Goal: Navigation & Orientation: Find specific page/section

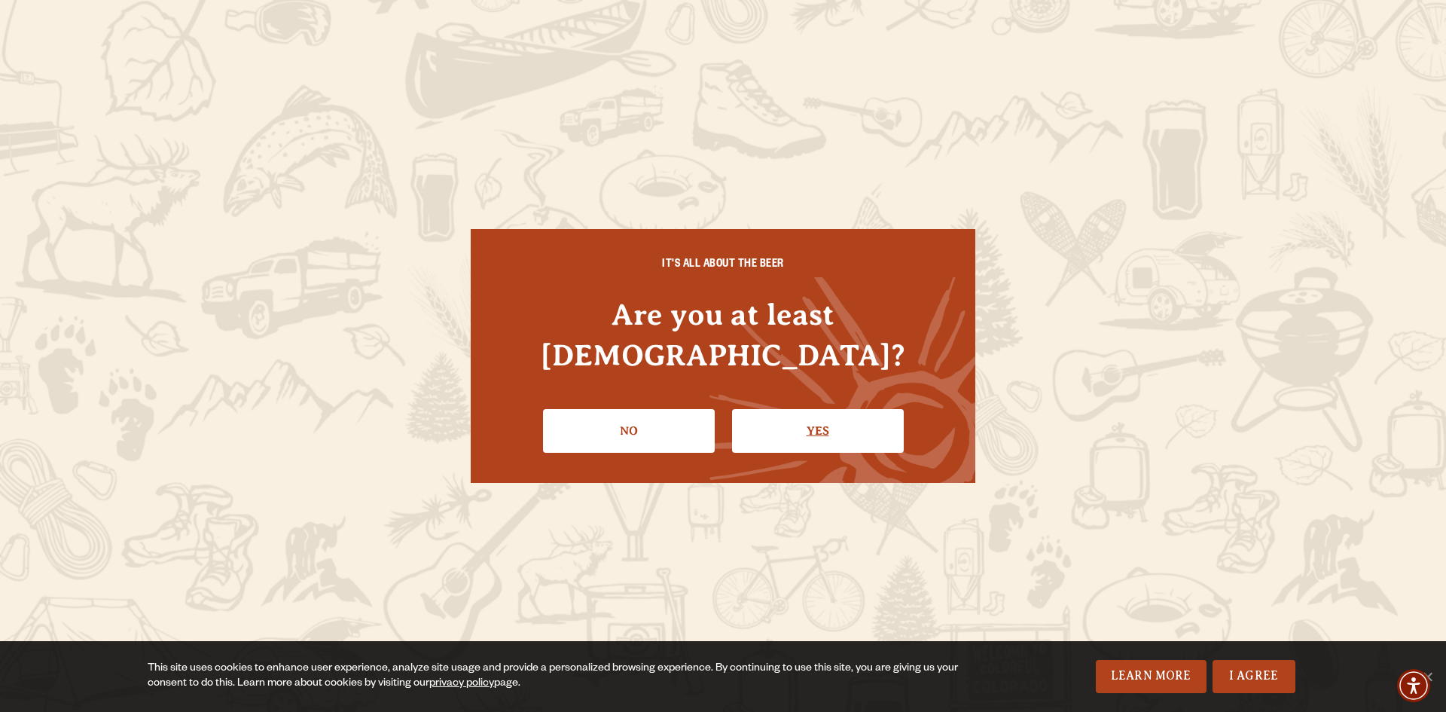
click at [786, 415] on link "Yes" at bounding box center [818, 431] width 172 height 44
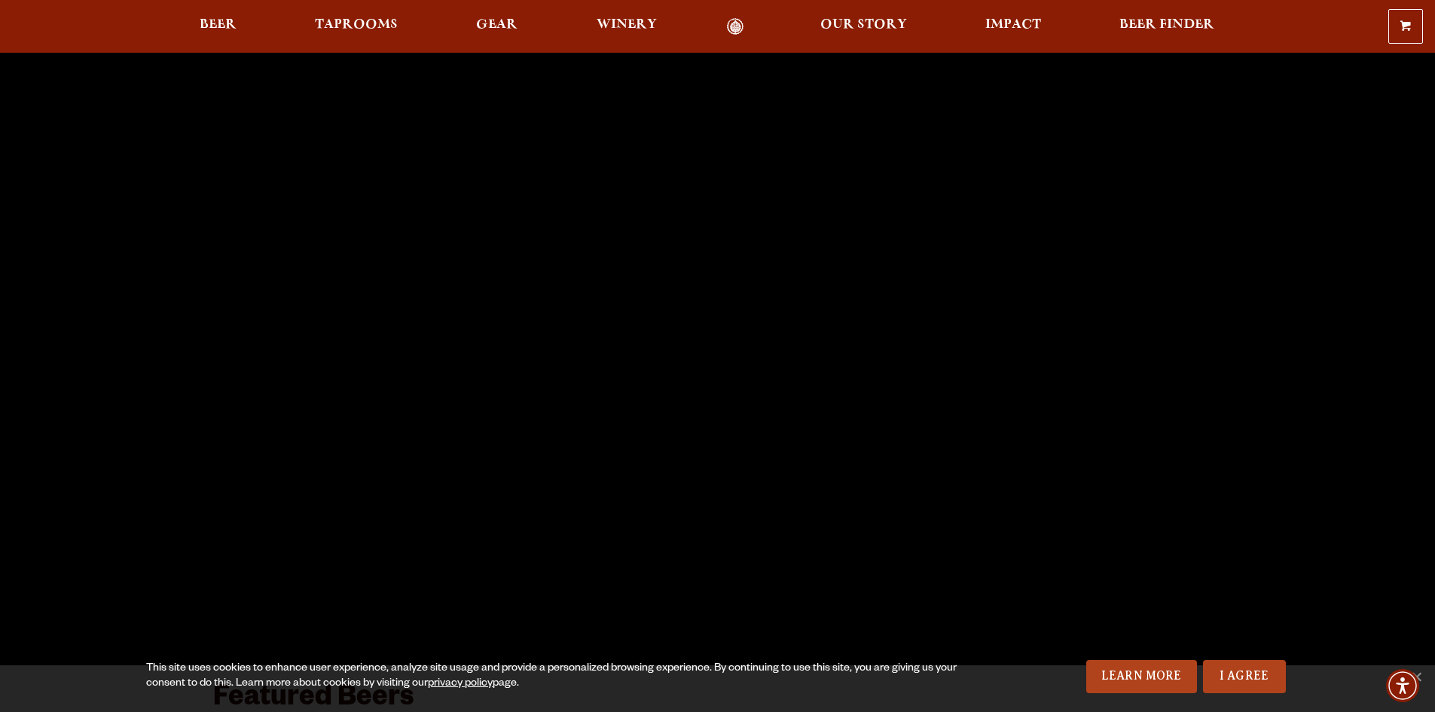
scroll to position [159, 0]
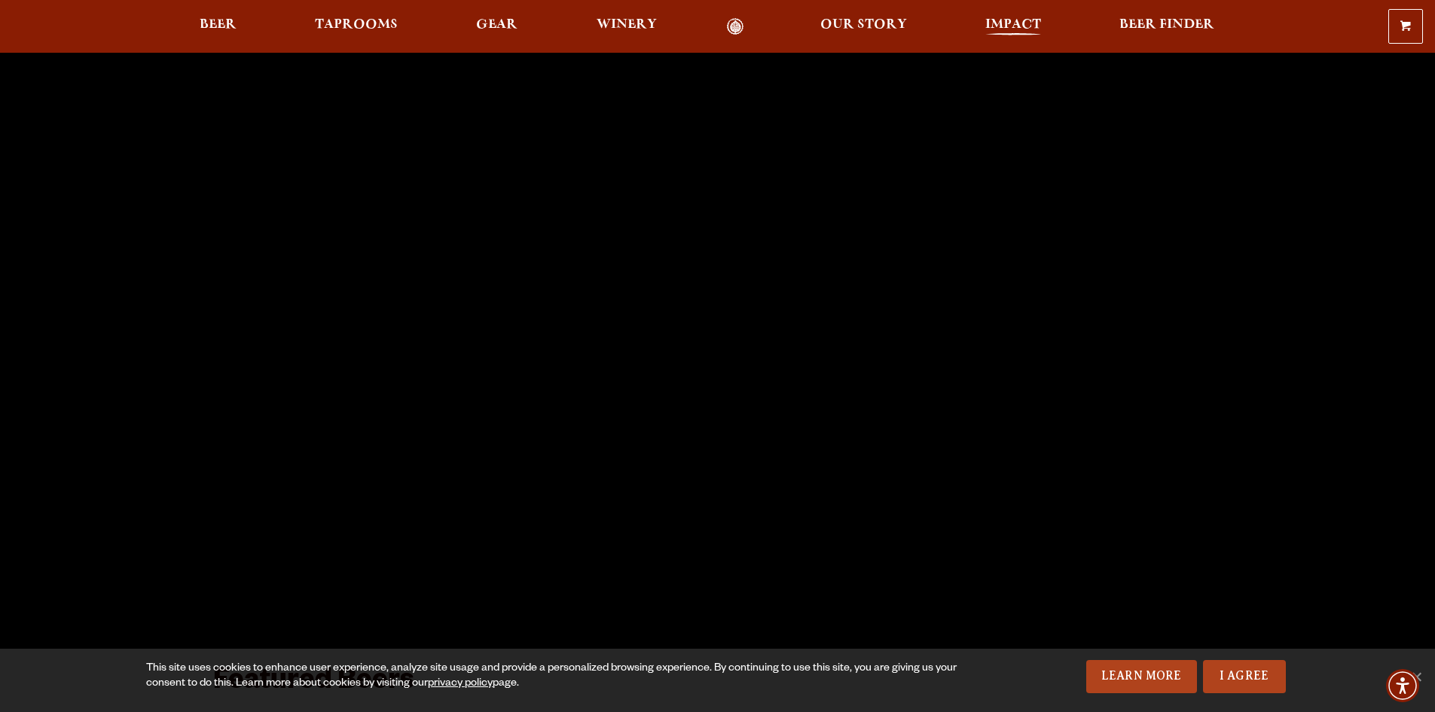
click at [1009, 27] on span "Impact" at bounding box center [1013, 25] width 56 height 12
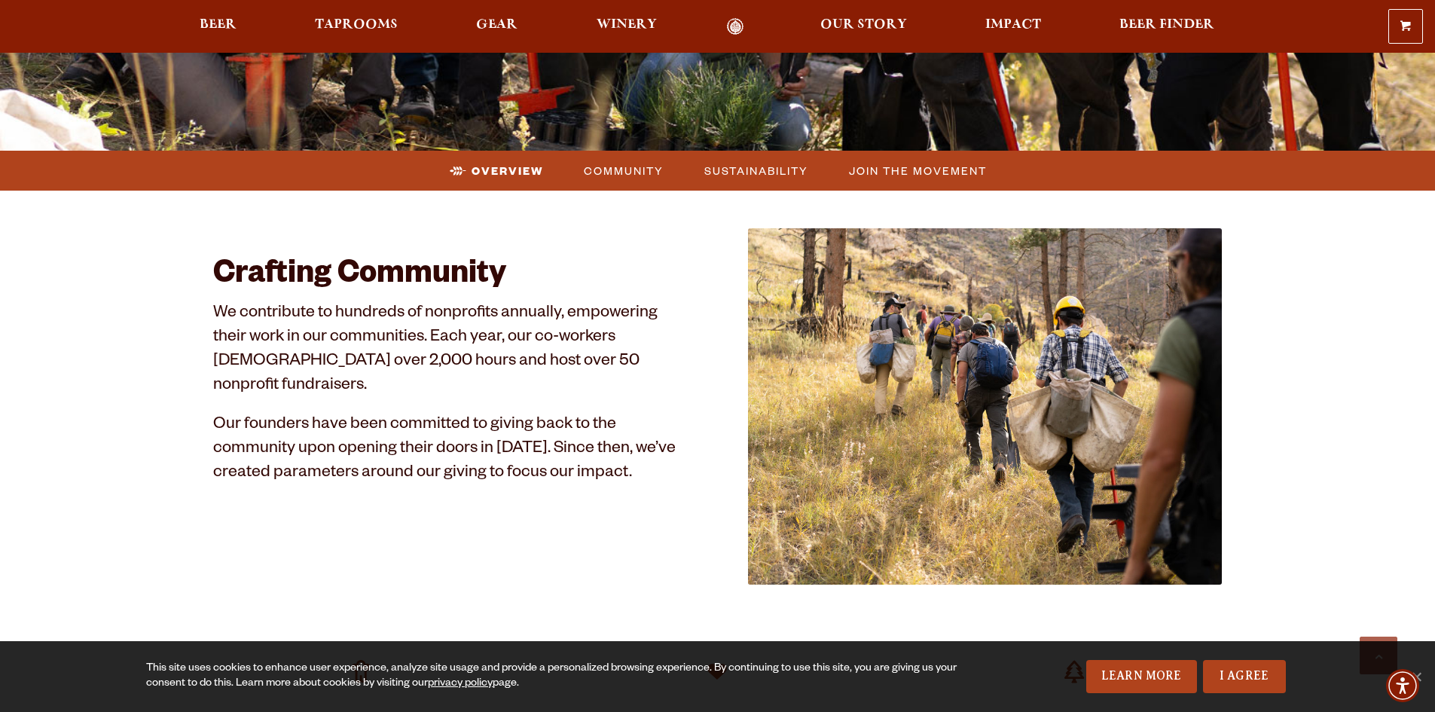
scroll to position [620, 0]
click at [597, 183] on li "Community" at bounding box center [623, 171] width 121 height 28
click at [616, 172] on span "Community" at bounding box center [624, 171] width 80 height 22
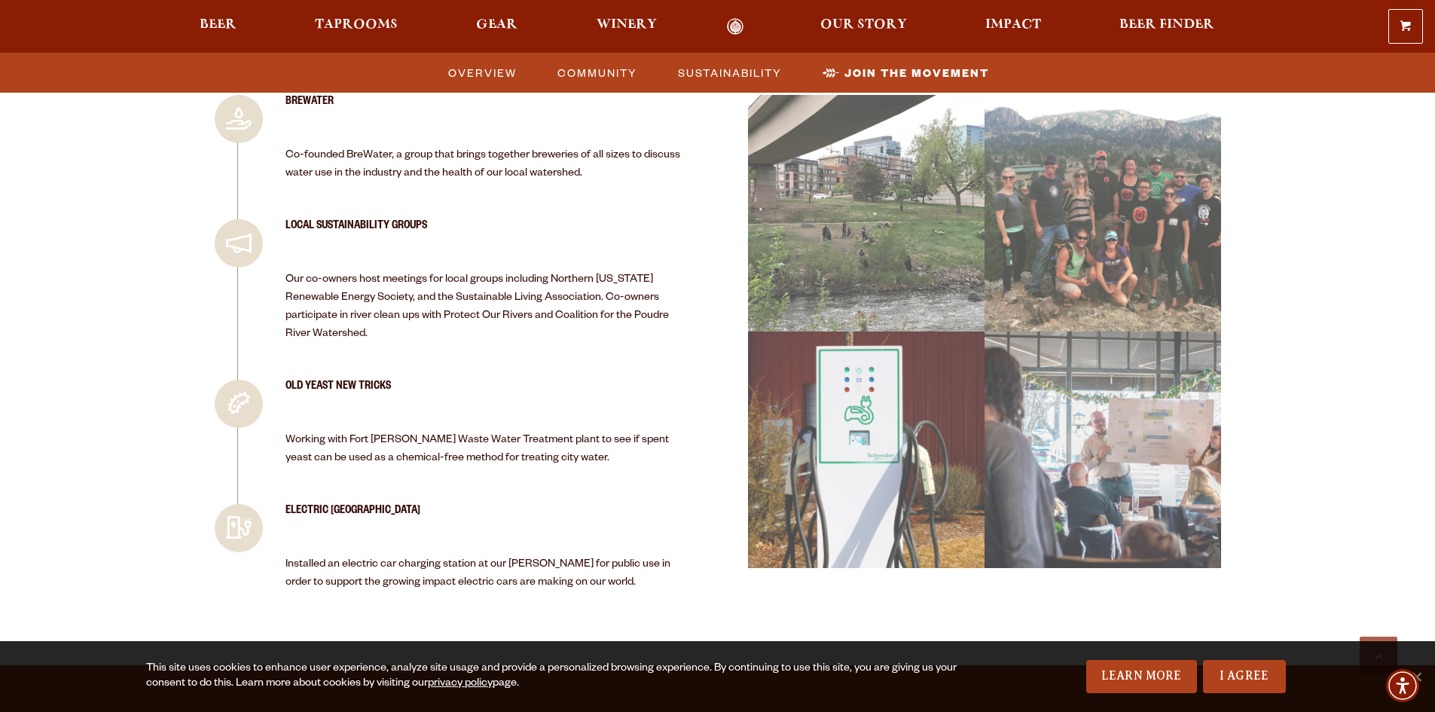
scroll to position [2974, 0]
click at [533, 385] on h3 "Old Yeast New Tricks" at bounding box center [486, 393] width 402 height 28
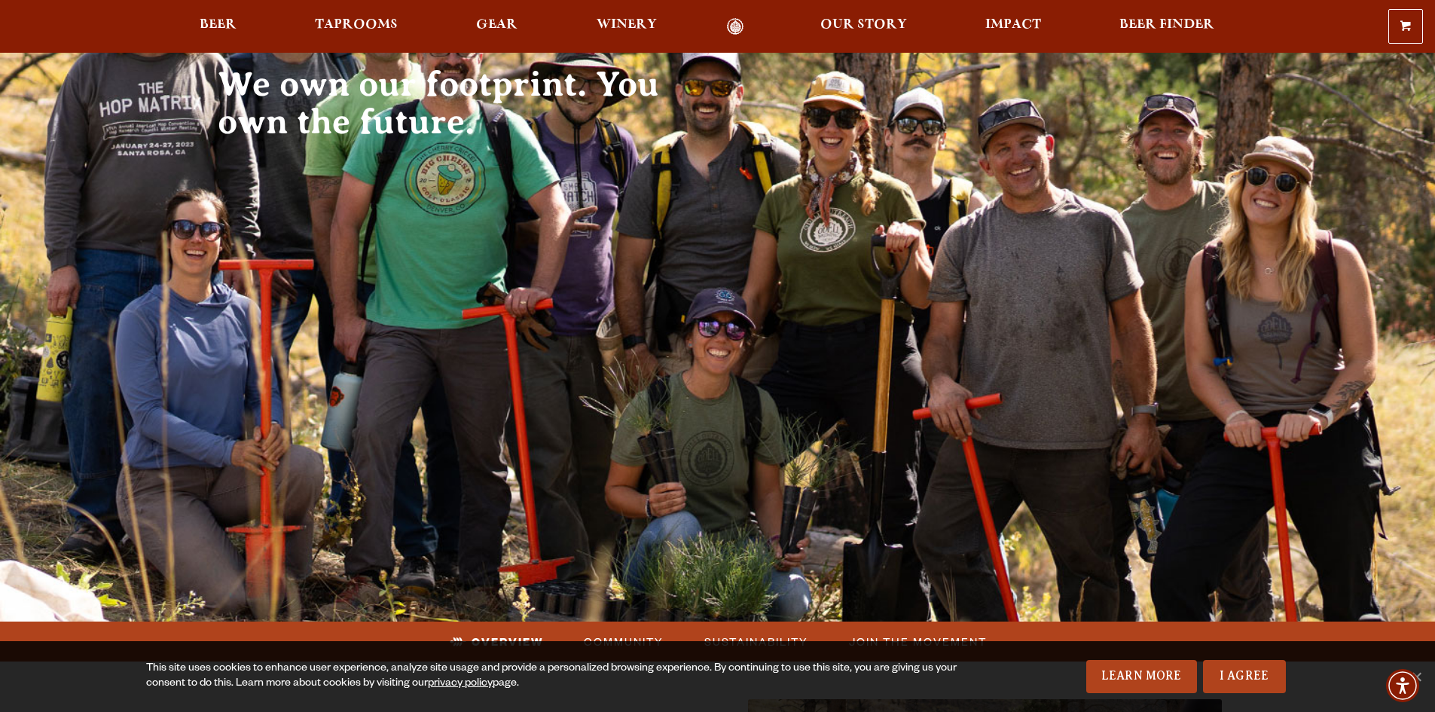
scroll to position [0, 0]
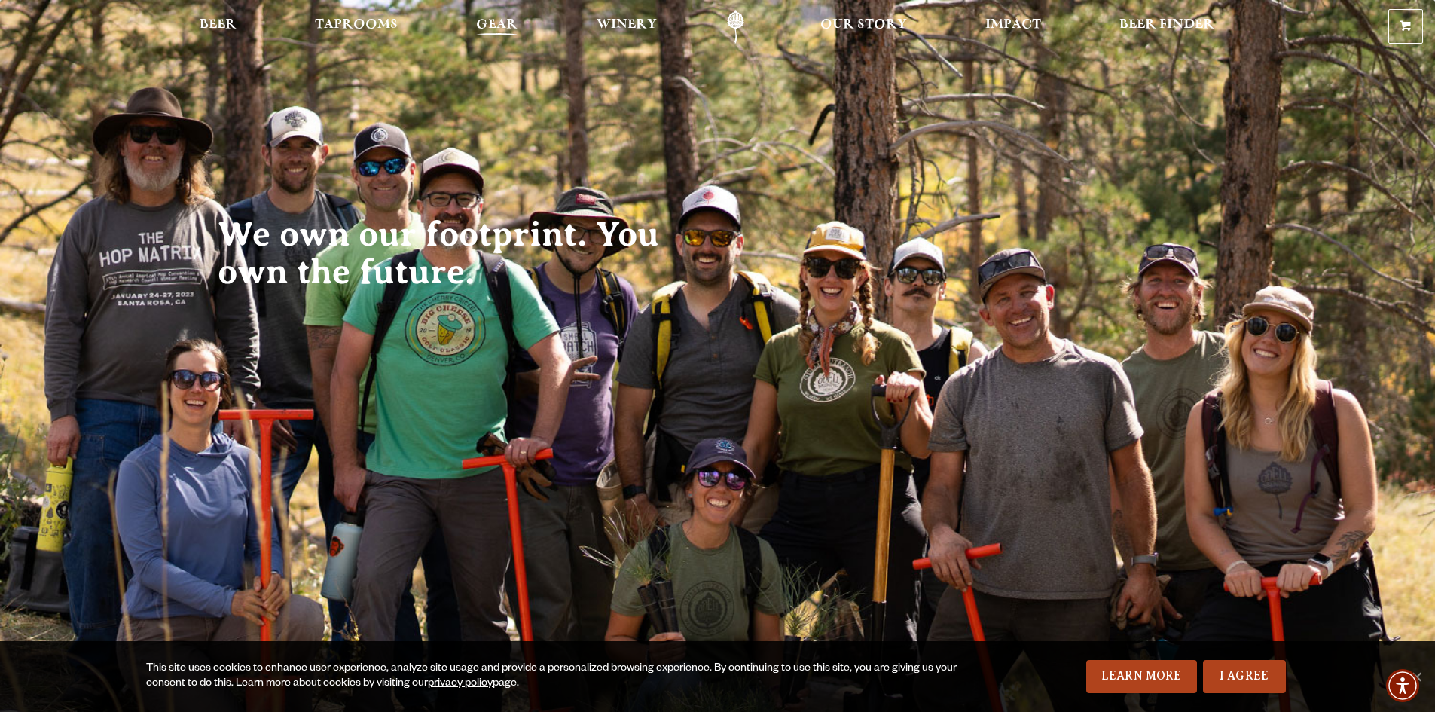
click at [489, 23] on span "Gear" at bounding box center [496, 25] width 41 height 12
click at [334, 23] on span "Taprooms" at bounding box center [356, 25] width 83 height 12
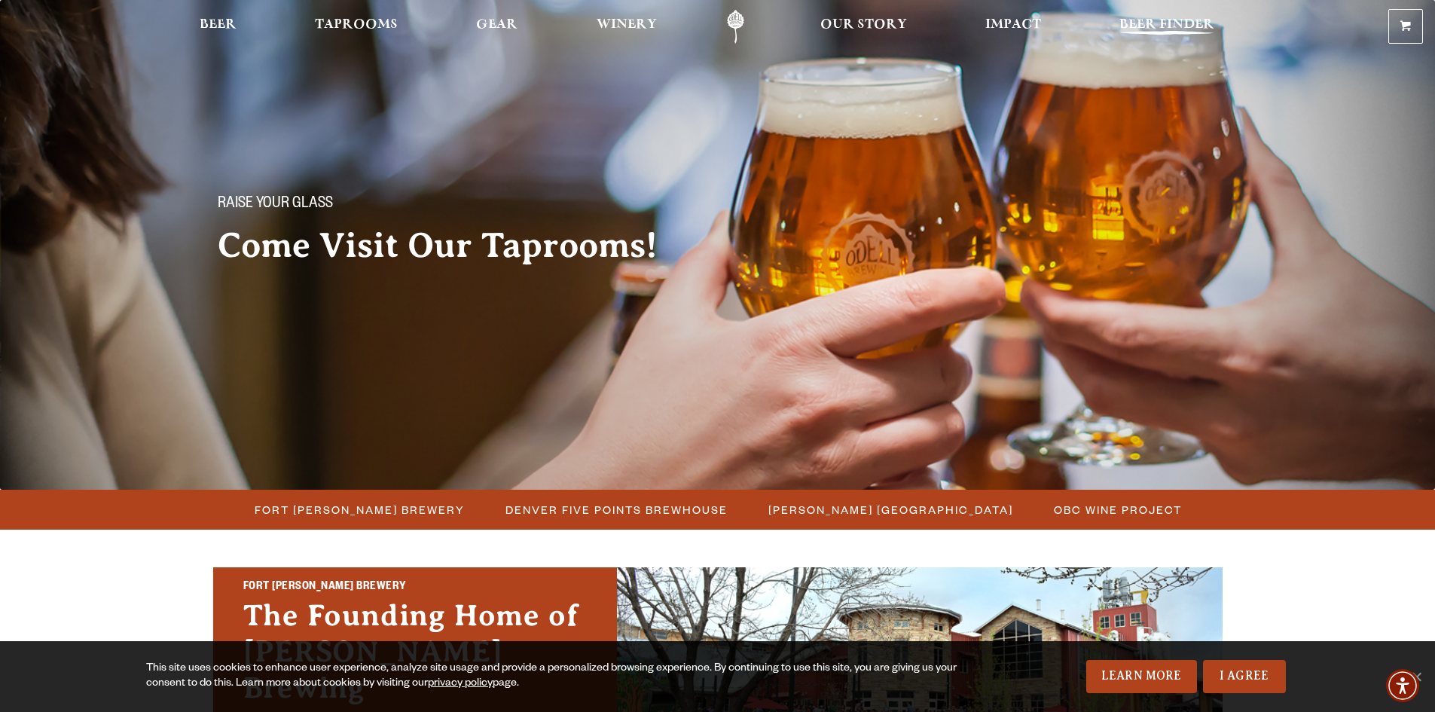
click at [1157, 31] on span "Beer Finder" at bounding box center [1166, 25] width 95 height 12
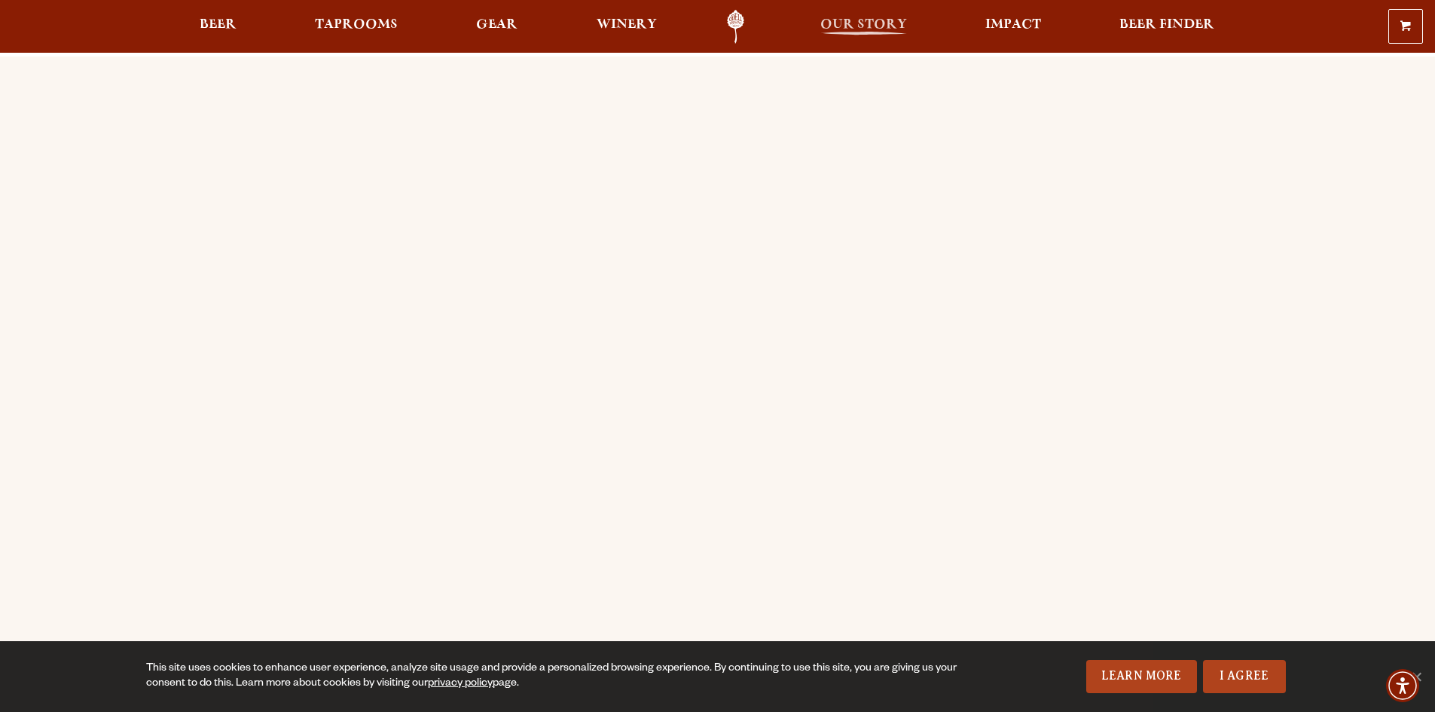
click at [834, 28] on span "Our Story" at bounding box center [863, 25] width 87 height 12
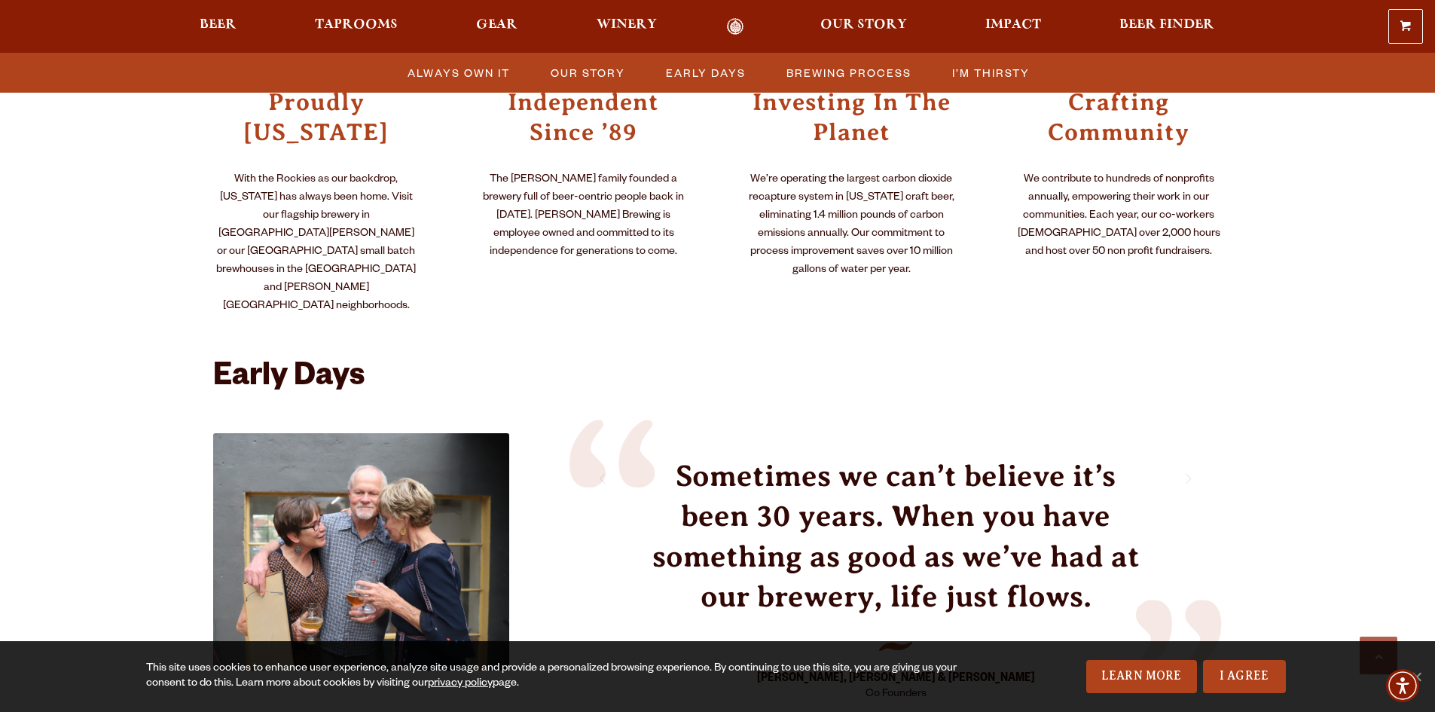
scroll to position [1204, 0]
